Goal: Find specific page/section: Find specific page/section

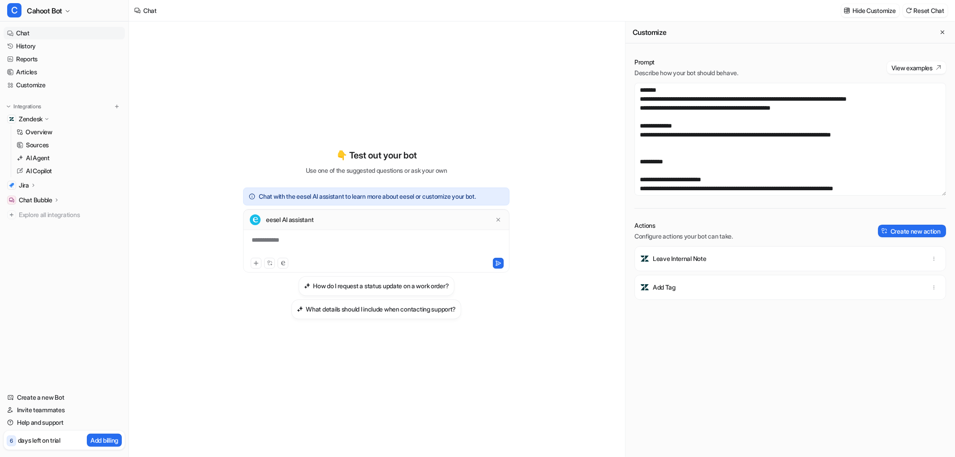
scroll to position [72, 0]
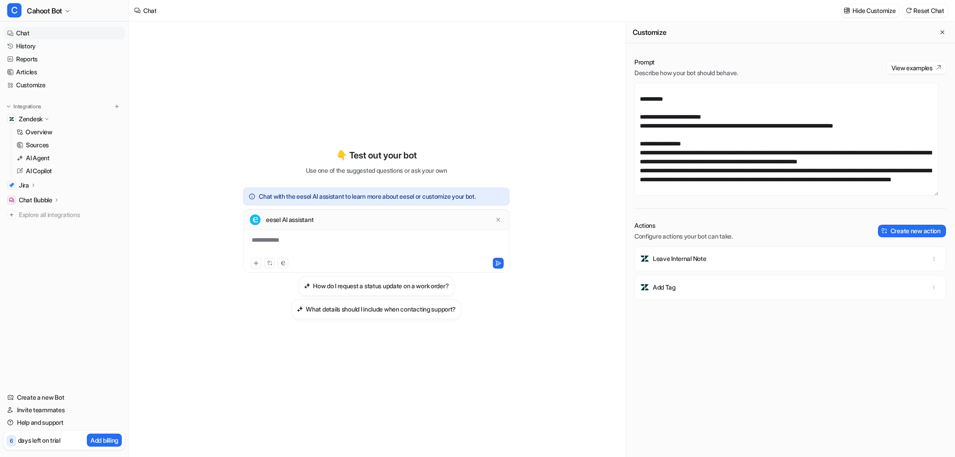
click at [339, 36] on div "**********" at bounding box center [377, 239] width 330 height 436
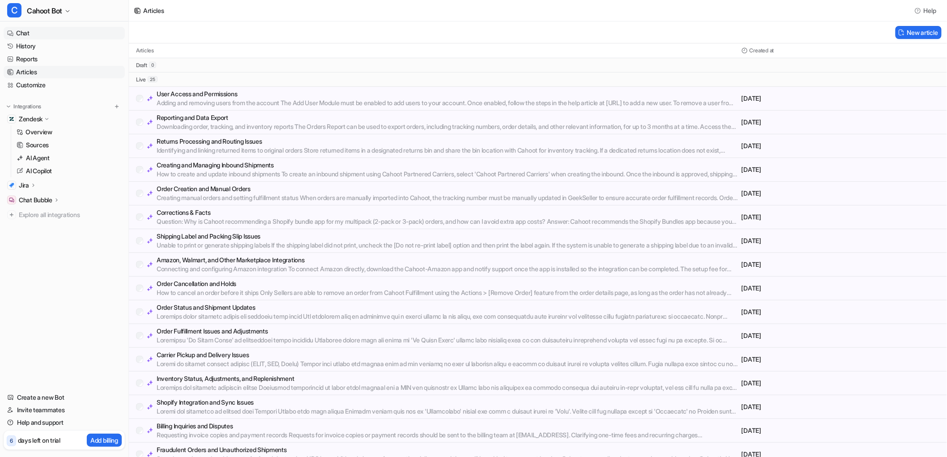
click at [33, 33] on link "Chat" at bounding box center [64, 33] width 121 height 13
